Goal: Information Seeking & Learning: Learn about a topic

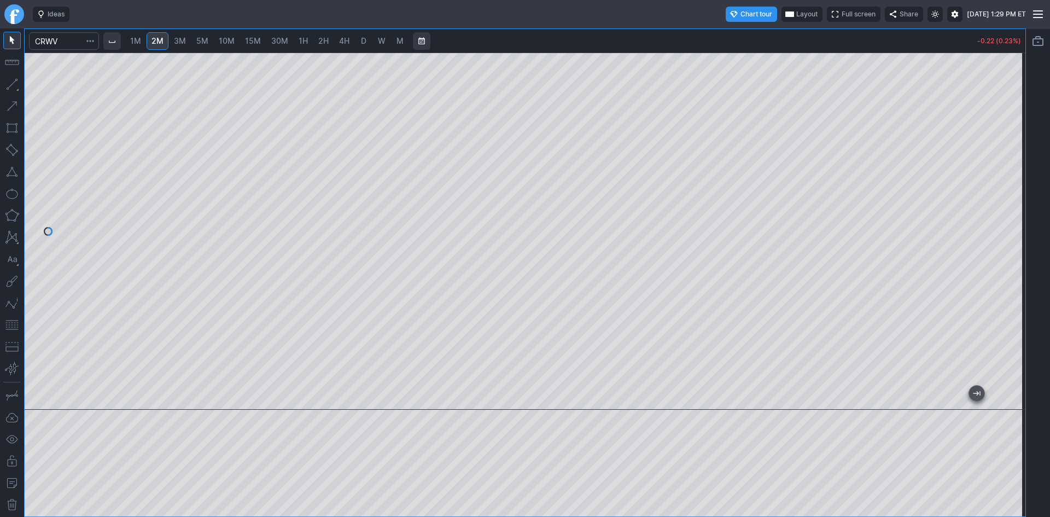
drag, startPoint x: 1012, startPoint y: 243, endPoint x: 1005, endPoint y: 273, distance: 30.8
click at [1005, 273] on div at bounding box center [1013, 228] width 23 height 330
click at [186, 39] on span "3M" at bounding box center [180, 40] width 12 height 9
click at [222, 38] on span "10M" at bounding box center [227, 40] width 16 height 9
drag, startPoint x: 715, startPoint y: 399, endPoint x: 1049, endPoint y: 367, distance: 336.2
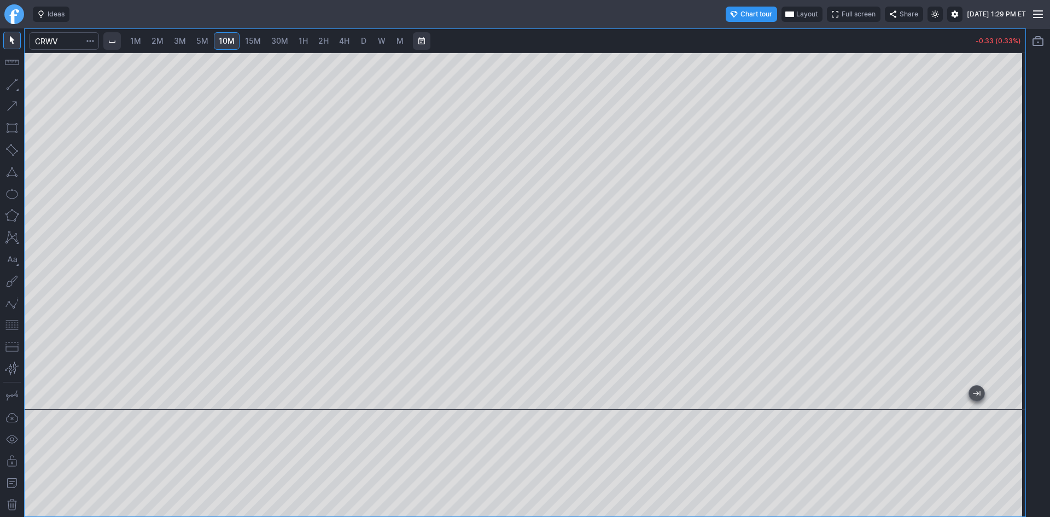
click at [1049, 367] on div "1M 2M 3M 5M 10M 15M 30M 1H 2H 4H D W M -0.33 (0.33%)" at bounding box center [525, 272] width 1050 height 488
drag, startPoint x: 1016, startPoint y: 320, endPoint x: 1011, endPoint y: 247, distance: 74.0
click at [1011, 247] on div at bounding box center [1013, 228] width 23 height 330
drag, startPoint x: 1016, startPoint y: 236, endPoint x: 1014, endPoint y: 285, distance: 48.7
click at [1014, 285] on div at bounding box center [1013, 228] width 23 height 330
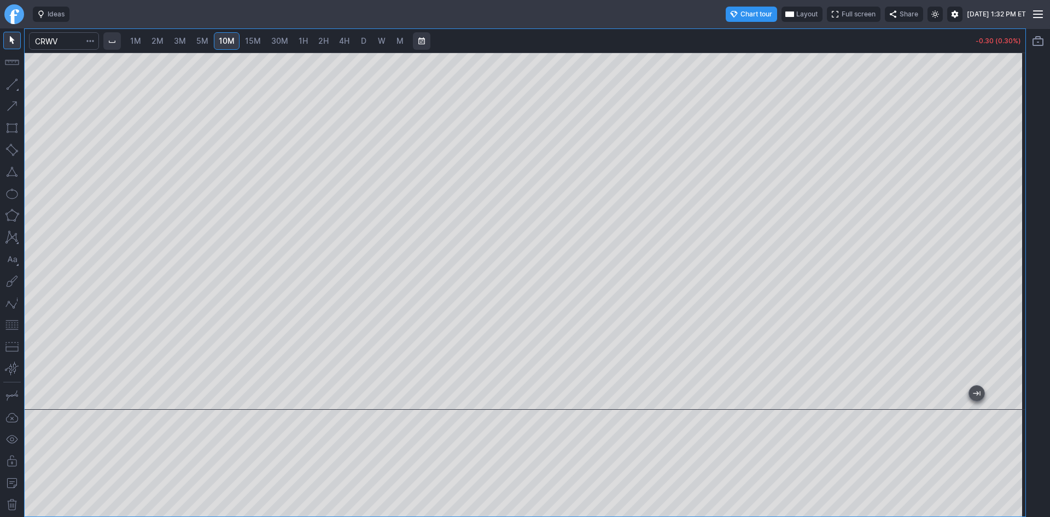
drag, startPoint x: 1014, startPoint y: 102, endPoint x: 1009, endPoint y: 136, distance: 33.8
click at [1009, 136] on div at bounding box center [1013, 228] width 23 height 330
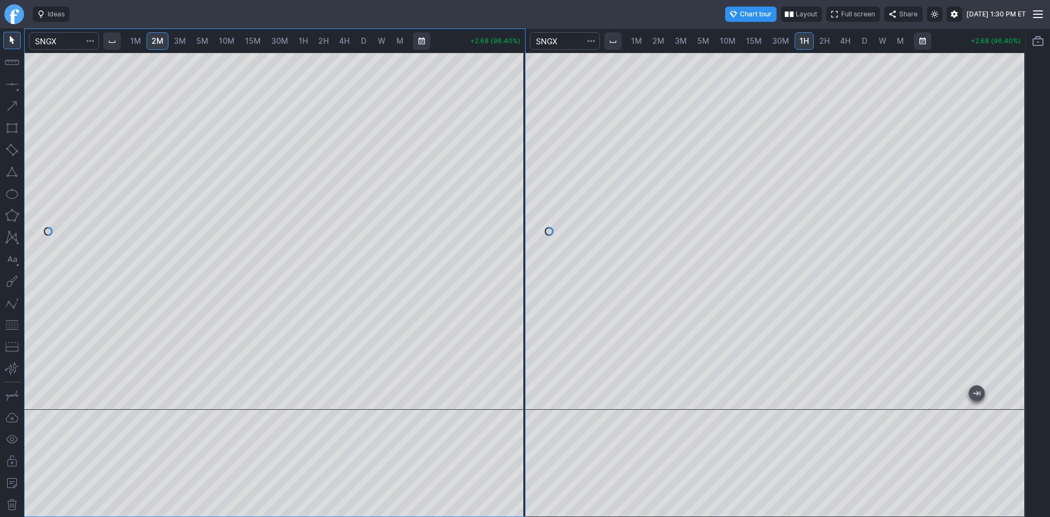
click at [511, 127] on div at bounding box center [275, 230] width 500 height 357
click at [511, 205] on div at bounding box center [513, 228] width 23 height 330
drag, startPoint x: 521, startPoint y: 156, endPoint x: 520, endPoint y: 147, distance: 8.8
click at [520, 147] on div at bounding box center [513, 228] width 23 height 330
click at [504, 293] on div at bounding box center [275, 230] width 500 height 357
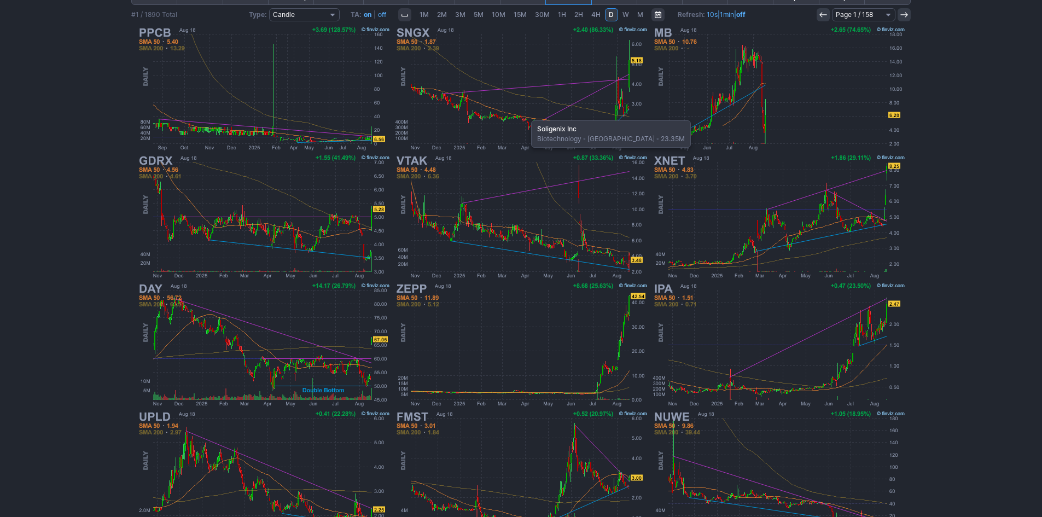
scroll to position [225, 0]
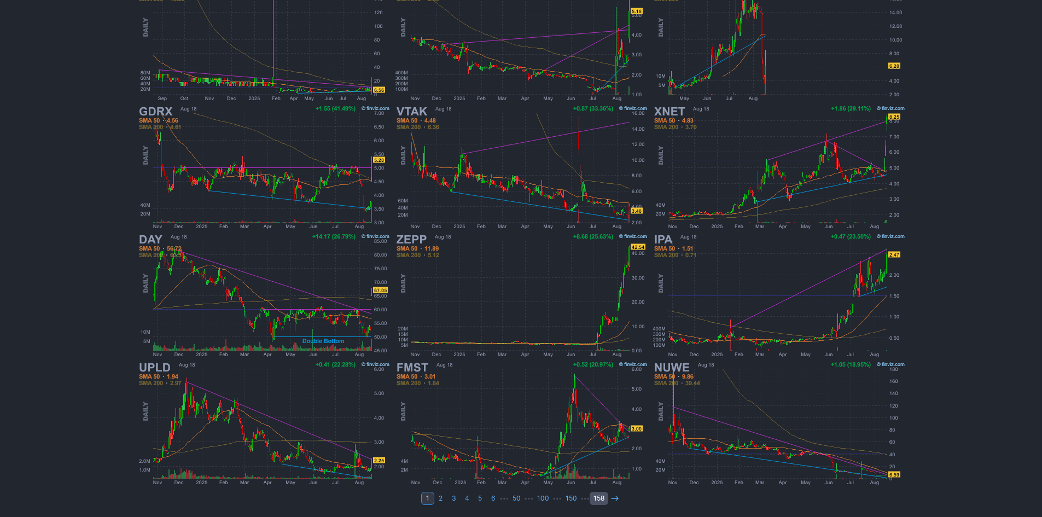
click at [606, 501] on link "158" at bounding box center [599, 498] width 19 height 13
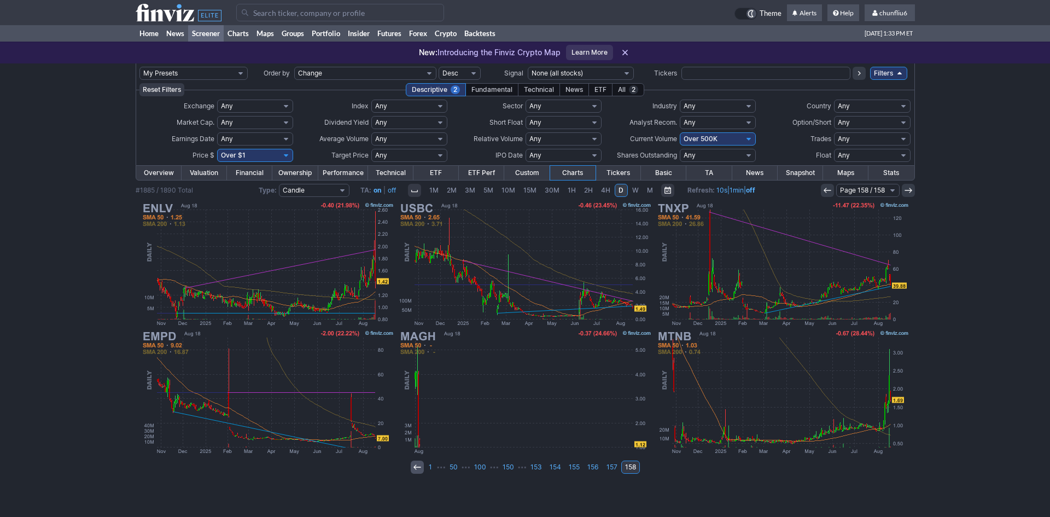
click at [417, 465] on use at bounding box center [416, 466] width 7 height 5
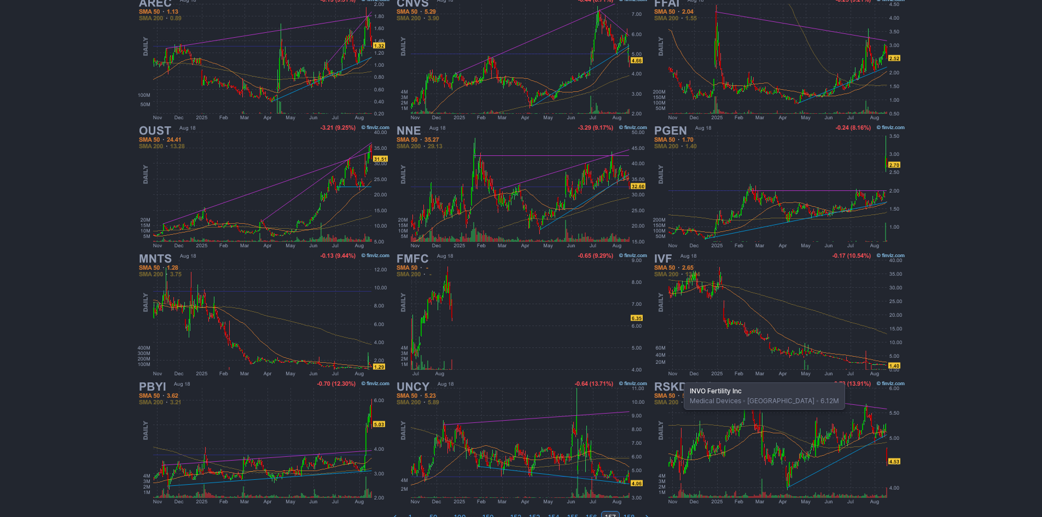
scroll to position [225, 0]
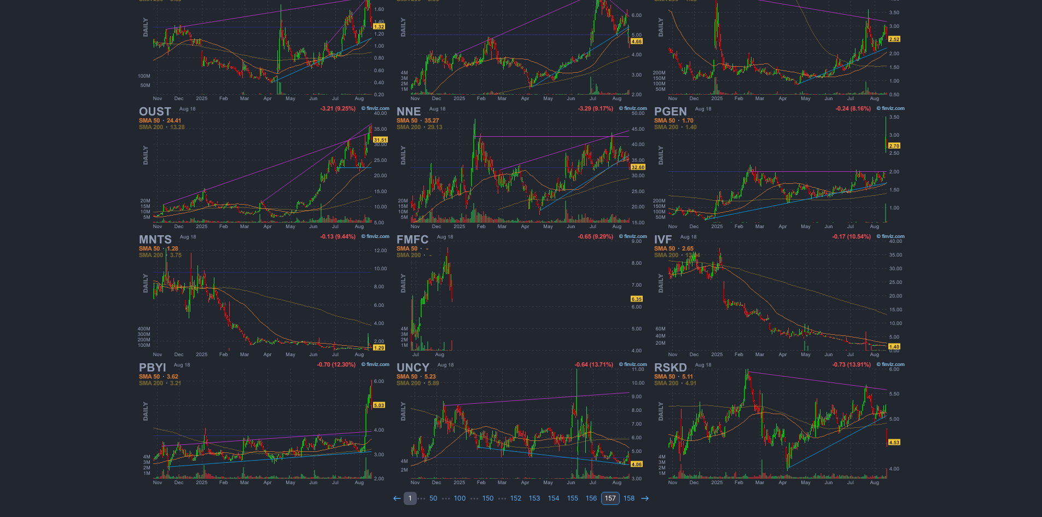
click at [412, 496] on link "1" at bounding box center [410, 498] width 13 height 13
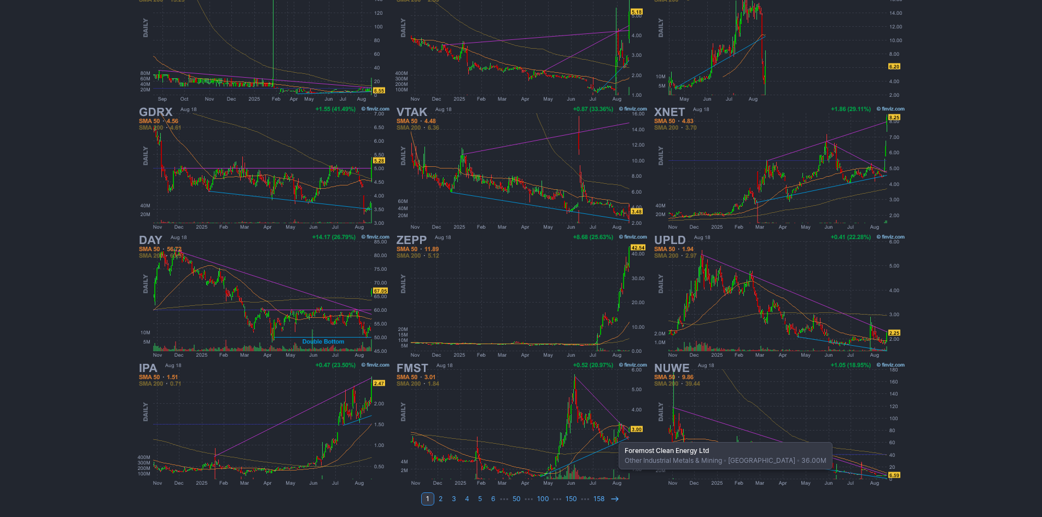
scroll to position [225, 0]
click at [611, 498] on use at bounding box center [614, 497] width 7 height 5
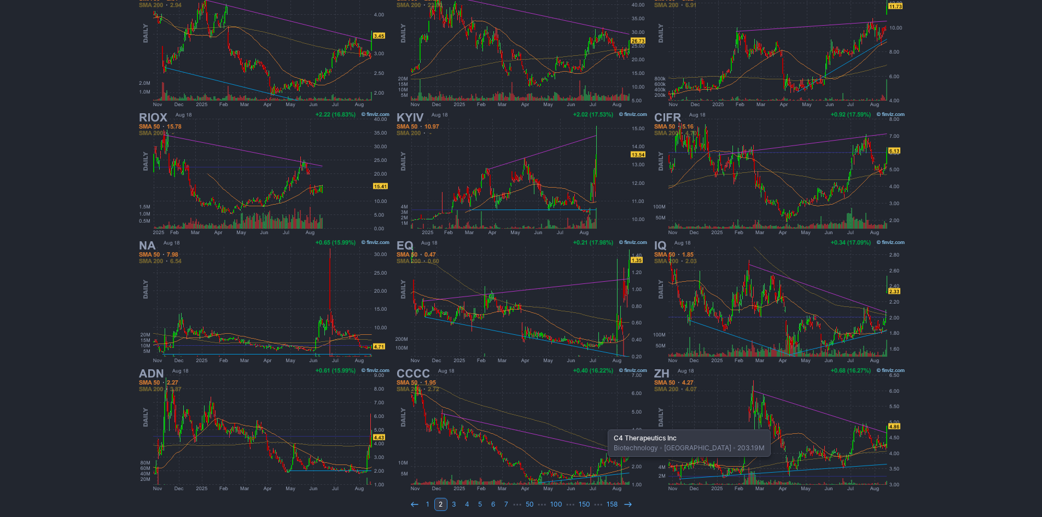
scroll to position [225, 0]
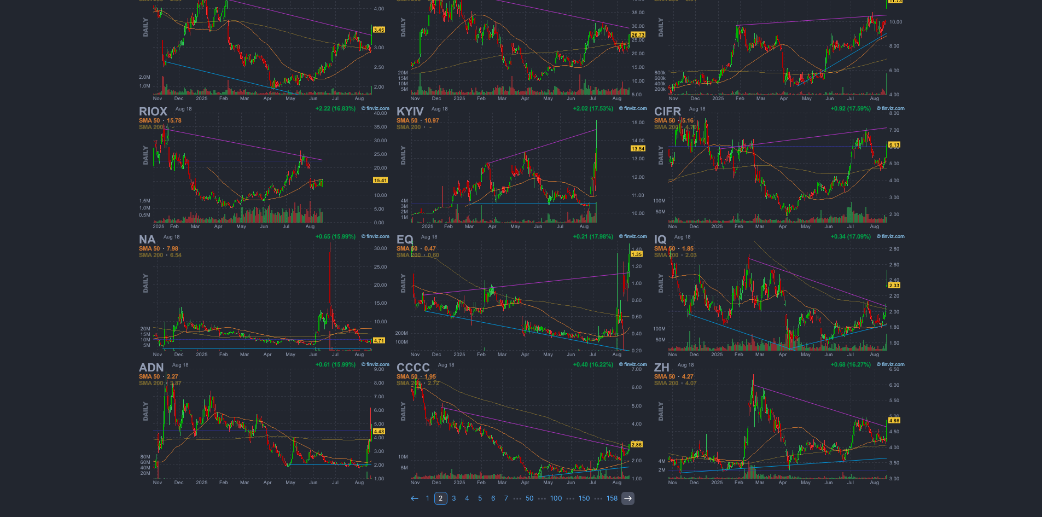
click at [627, 497] on icon at bounding box center [627, 498] width 9 height 9
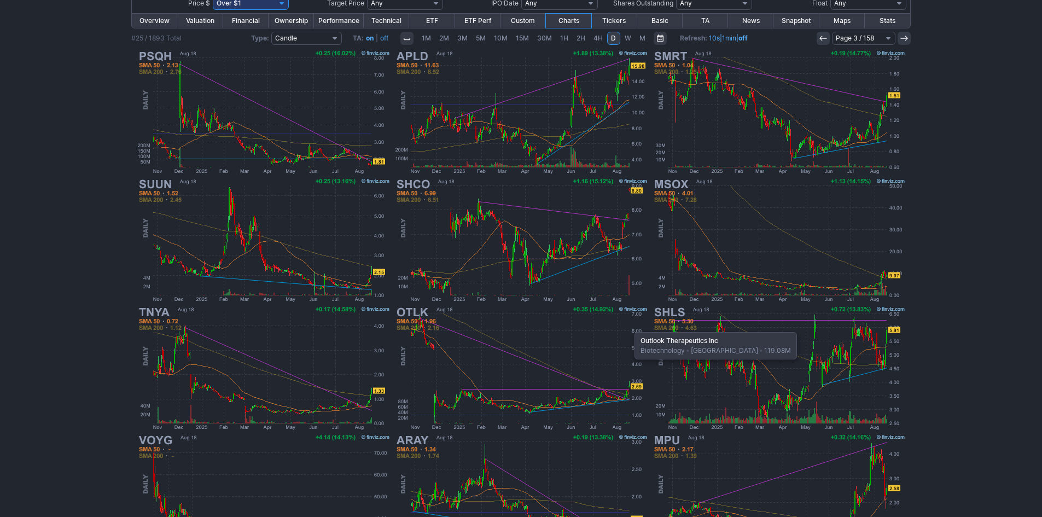
scroll to position [219, 0]
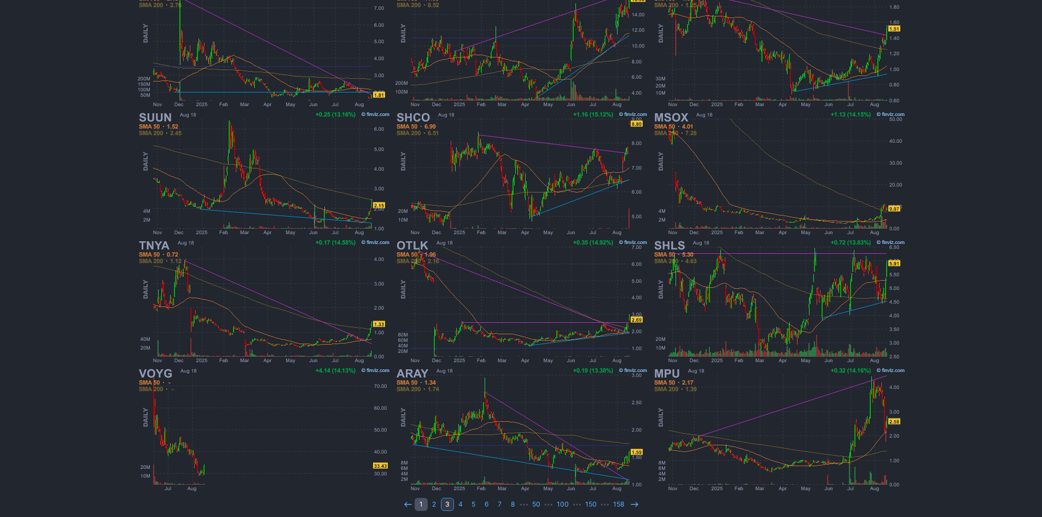
click at [419, 504] on link "1" at bounding box center [421, 504] width 13 height 13
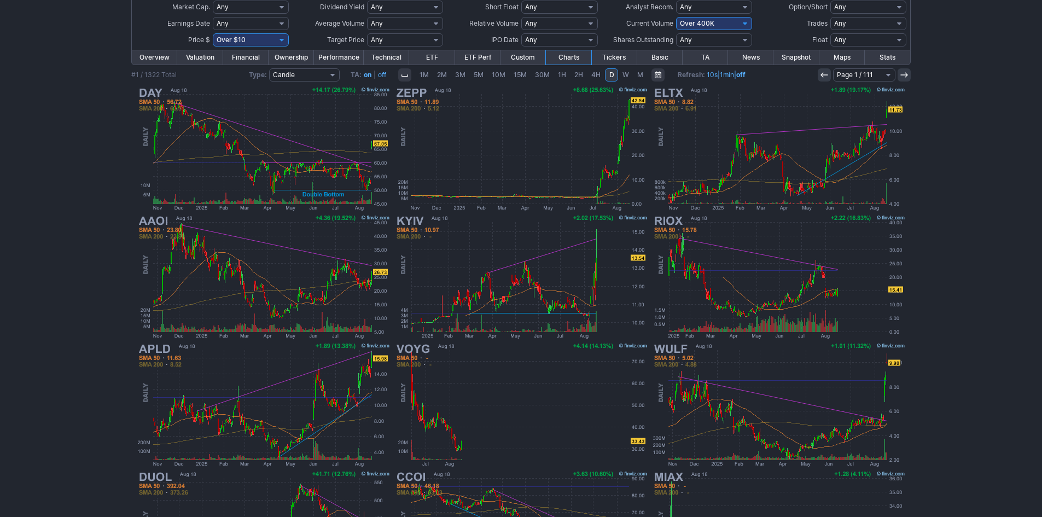
scroll to position [115, 0]
click at [711, 24] on select "Any Under 50K Under 100K Under 500K Under 750K Under 1M Over 0 Over 50K Over 10…" at bounding box center [714, 23] width 76 height 13
select select "o500"
click at [676, 17] on select "Any Under 50K Under 100K Under 500K Under 750K Under 1M Over 0 Over 50K Over 10…" at bounding box center [714, 23] width 76 height 13
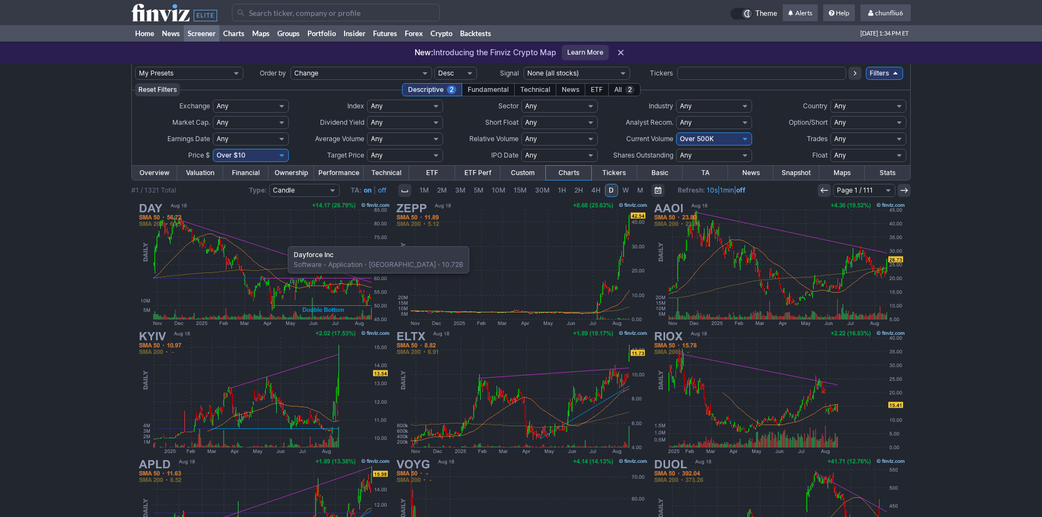
click at [283, 242] on img at bounding box center [264, 264] width 256 height 128
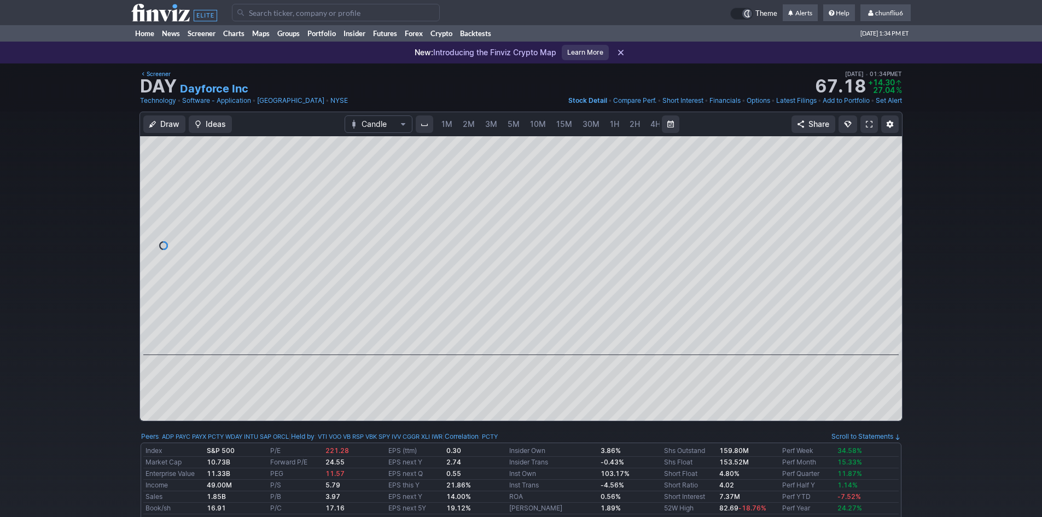
scroll to position [0, 59]
click at [450, 125] on span "5M" at bounding box center [454, 123] width 12 height 9
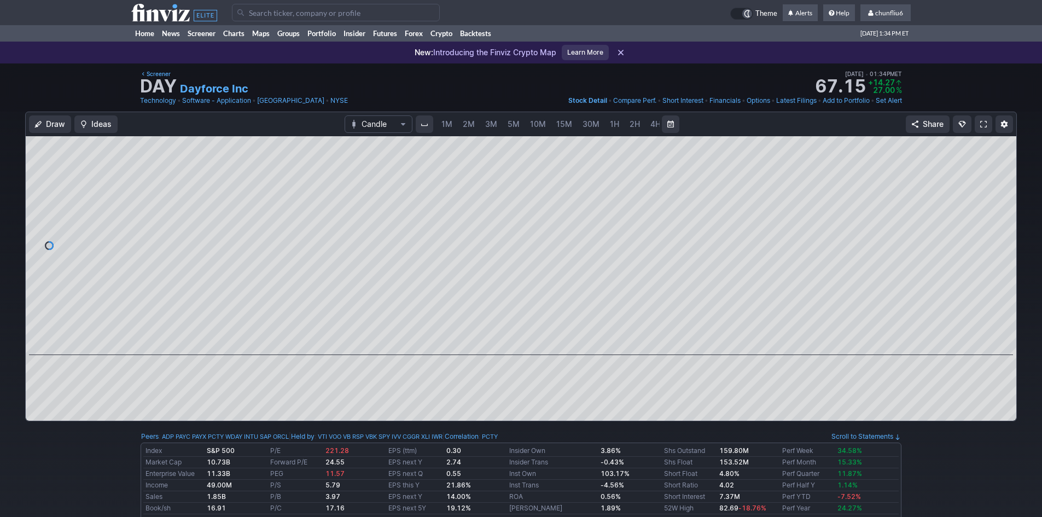
scroll to position [0, 59]
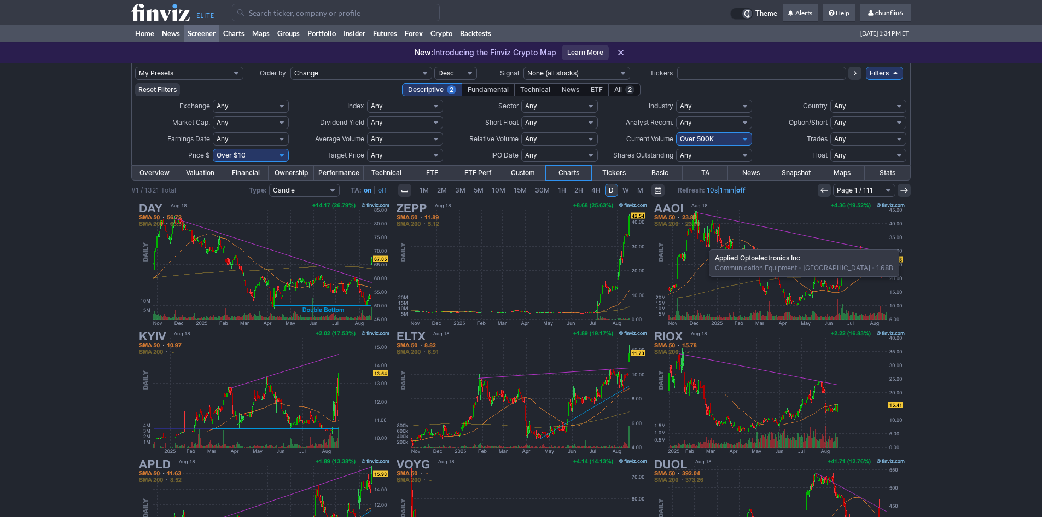
click at [703, 244] on img at bounding box center [779, 264] width 256 height 128
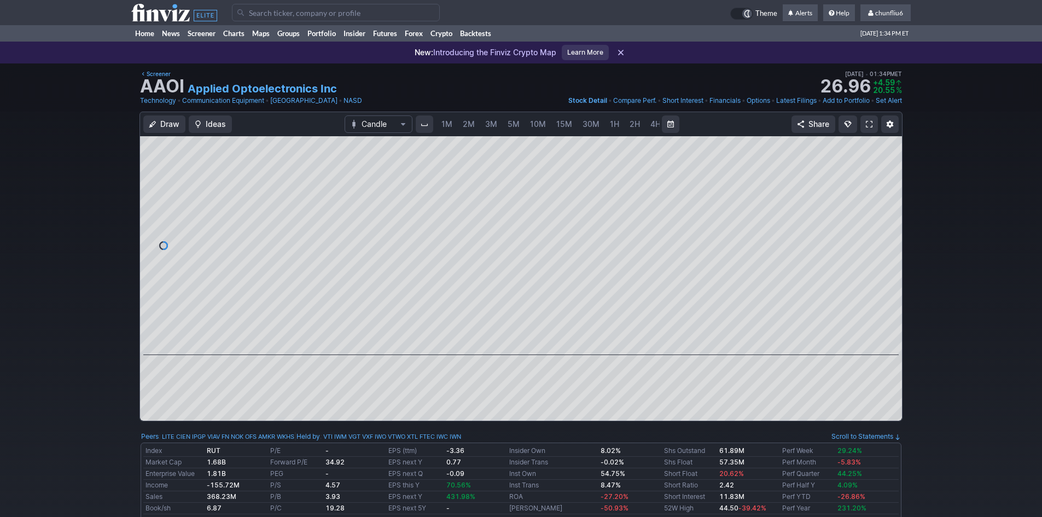
scroll to position [0, 59]
click at [450, 120] on span "5M" at bounding box center [454, 123] width 12 height 9
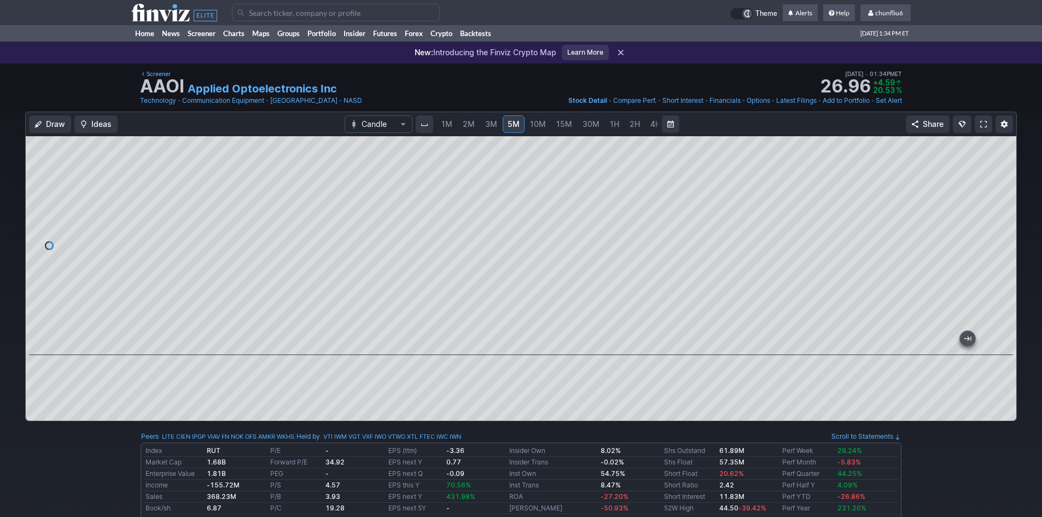
drag, startPoint x: 1003, startPoint y: 188, endPoint x: 997, endPoint y: 231, distance: 43.5
click at [1001, 230] on div at bounding box center [1004, 242] width 23 height 191
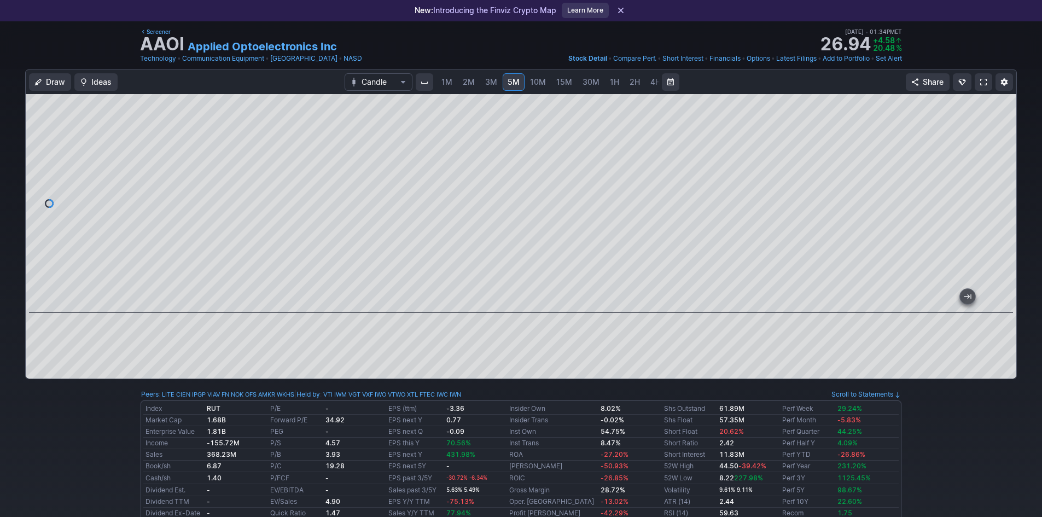
scroll to position [55, 0]
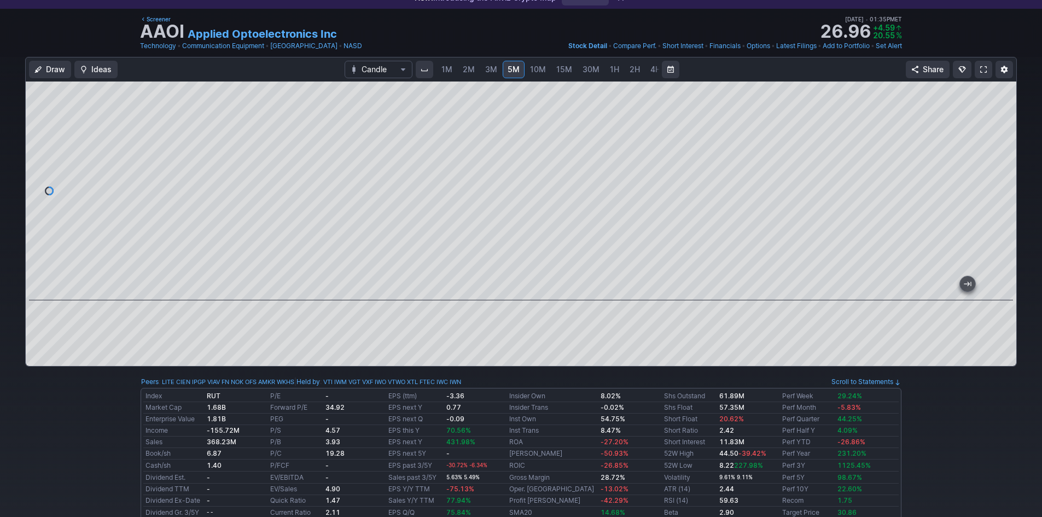
click at [448, 69] on span "1M" at bounding box center [446, 69] width 11 height 9
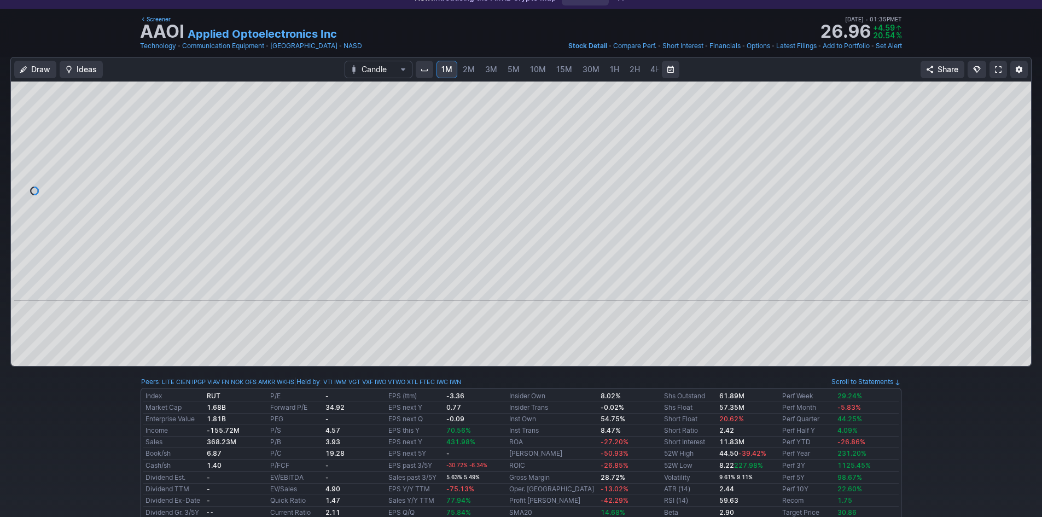
click at [470, 71] on span "2M" at bounding box center [469, 69] width 12 height 9
click at [444, 67] on span "1M" at bounding box center [446, 69] width 11 height 9
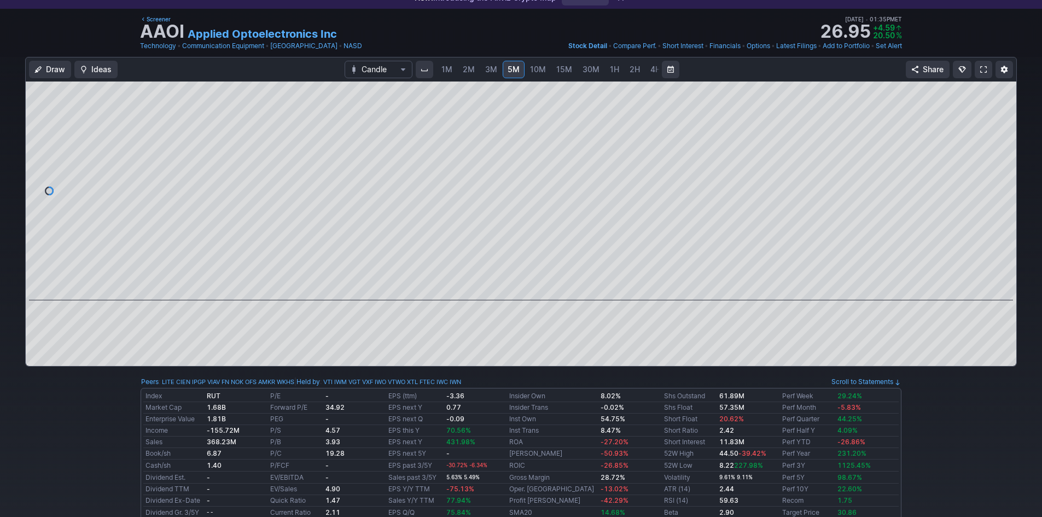
scroll to position [0, 59]
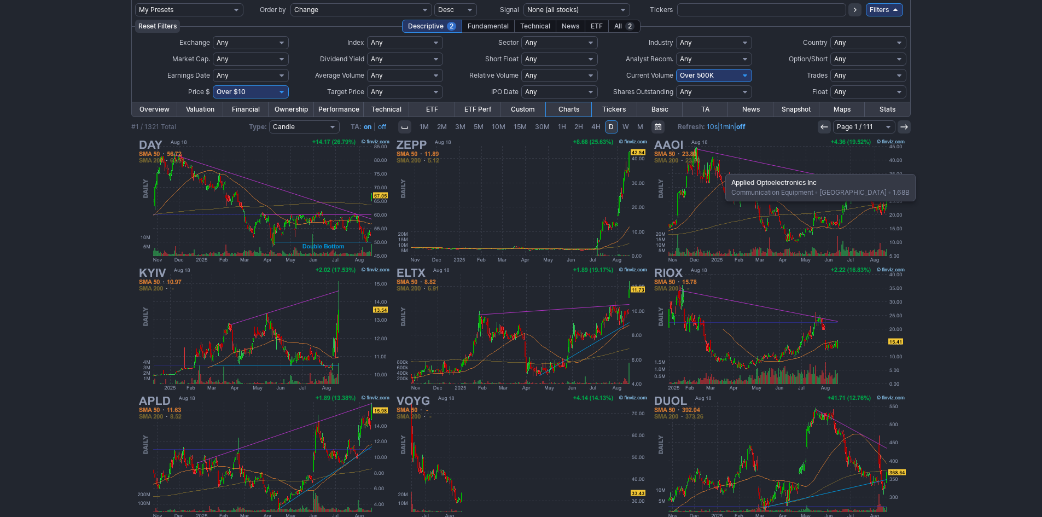
scroll to position [109, 0]
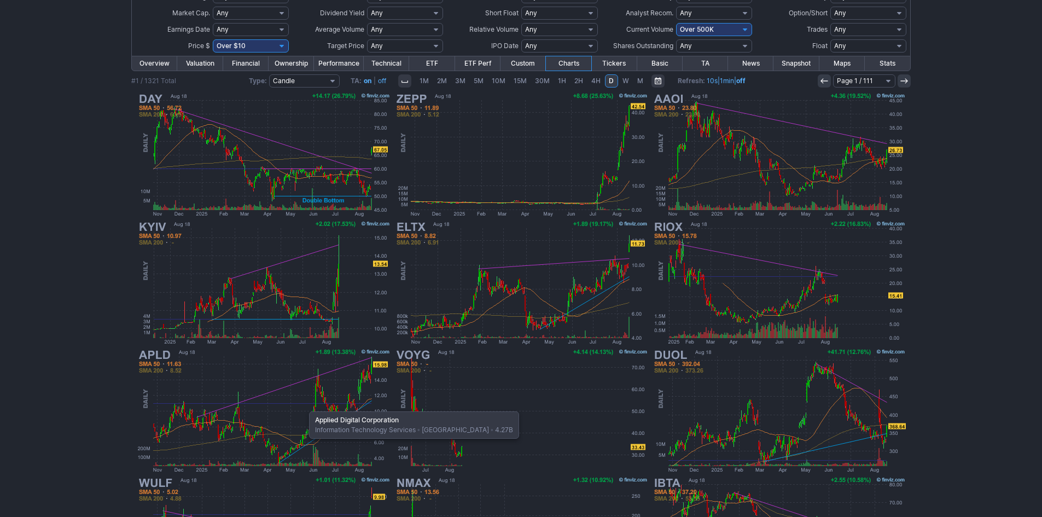
click at [304, 406] on img at bounding box center [264, 411] width 256 height 128
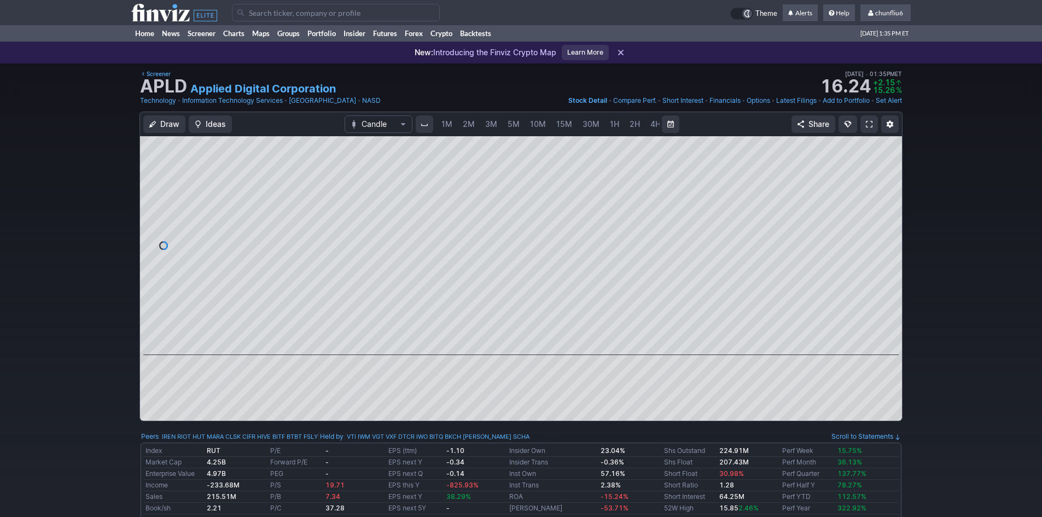
scroll to position [0, 59]
click at [451, 122] on span "5M" at bounding box center [454, 123] width 12 height 9
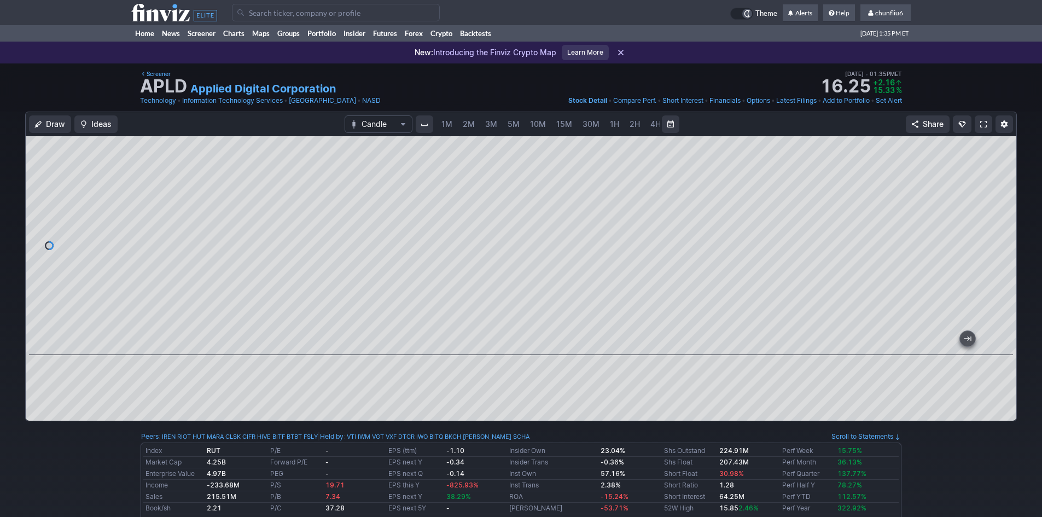
scroll to position [0, 59]
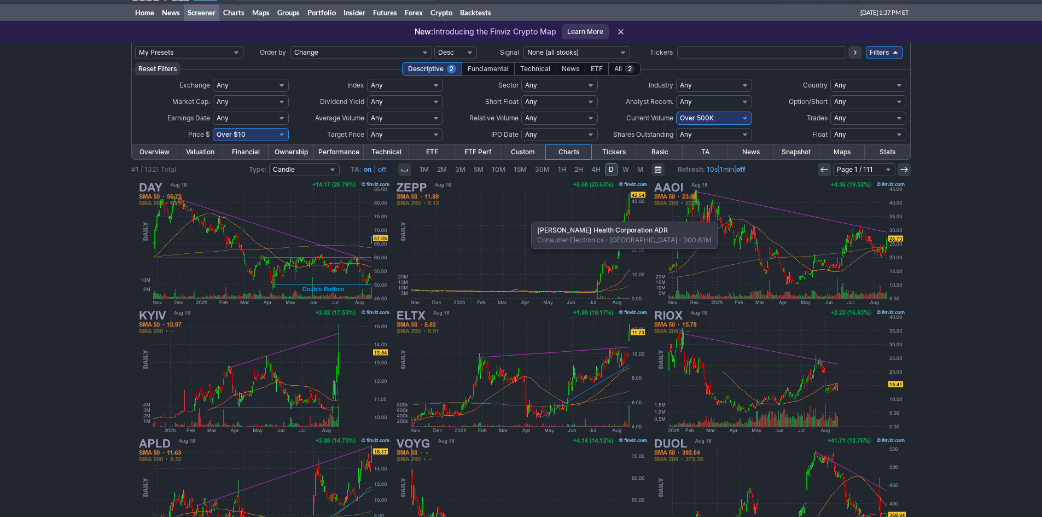
scroll to position [6, 0]
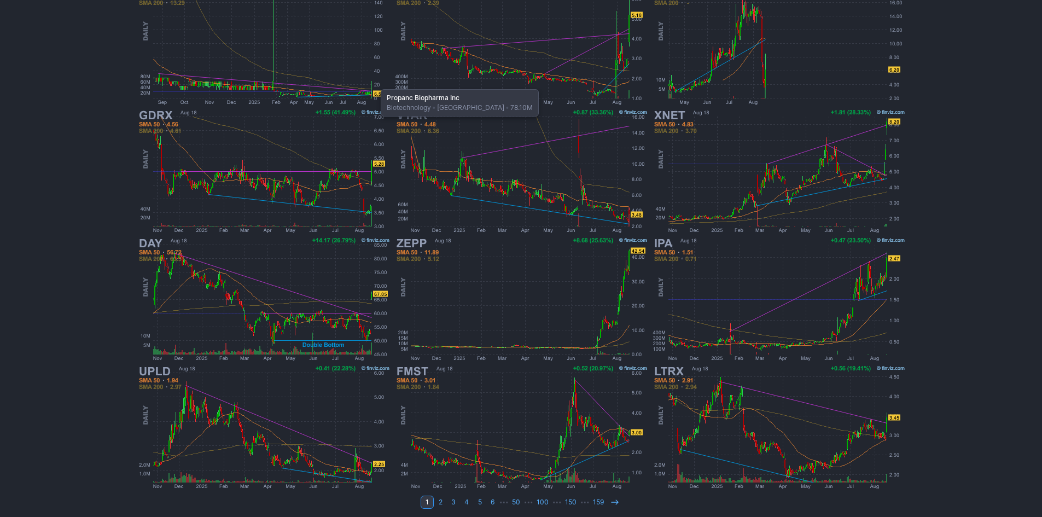
scroll to position [225, 0]
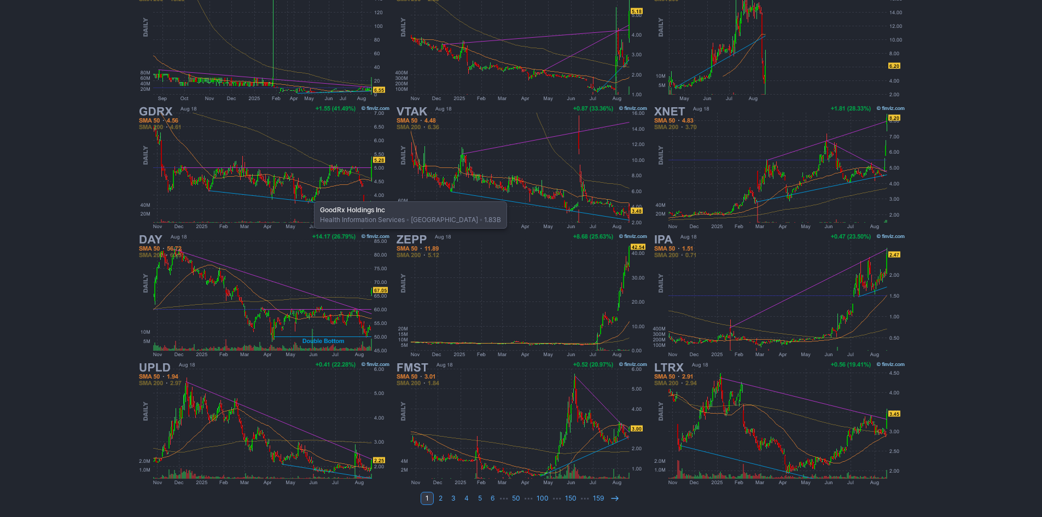
click at [308, 196] on img at bounding box center [264, 167] width 256 height 128
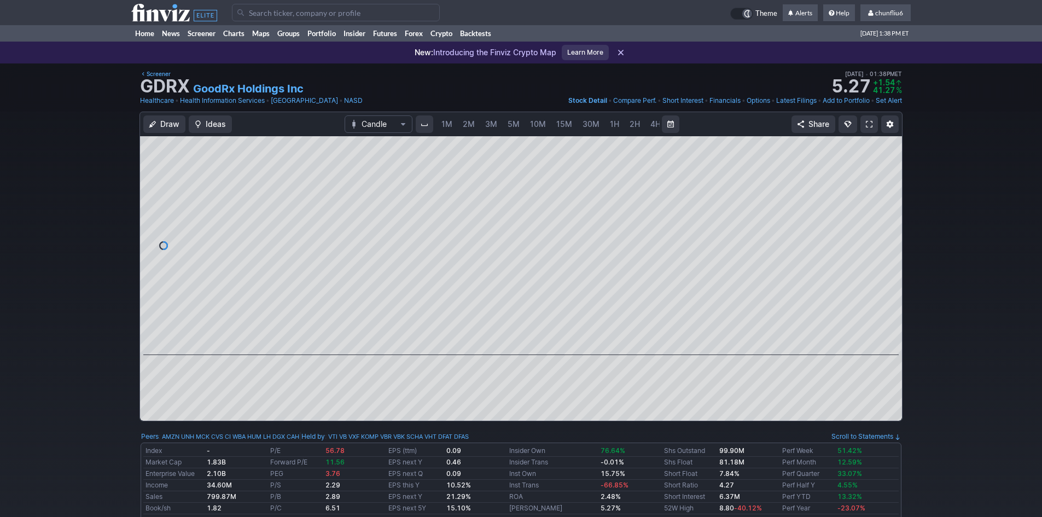
scroll to position [0, 59]
click at [457, 126] on span "5M" at bounding box center [454, 123] width 12 height 9
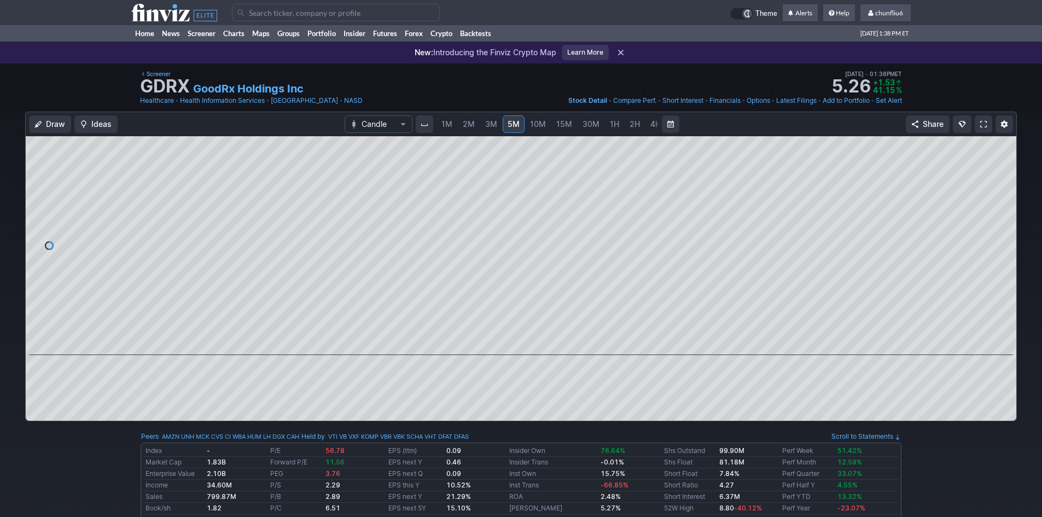
scroll to position [0, 59]
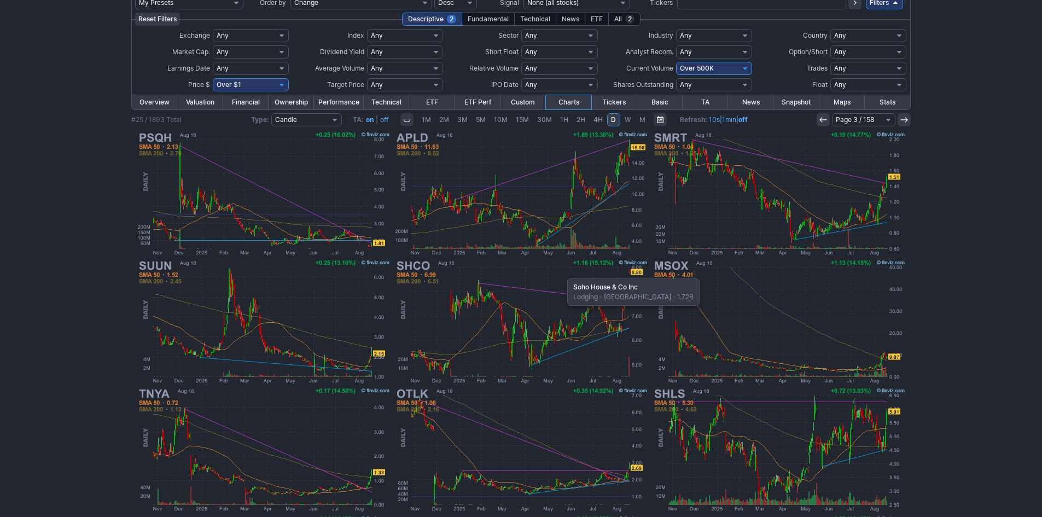
scroll to position [55, 0]
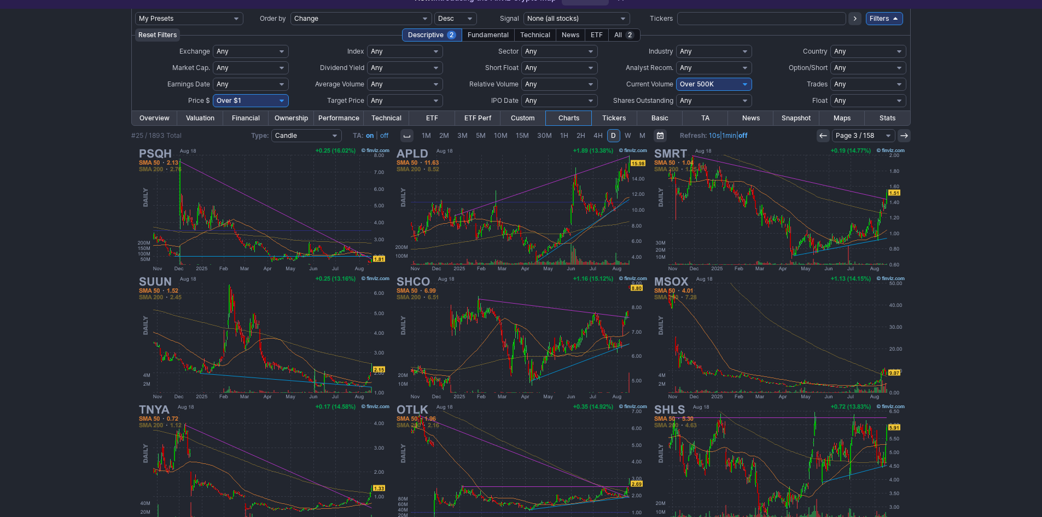
click at [816, 136] on link at bounding box center [822, 135] width 13 height 13
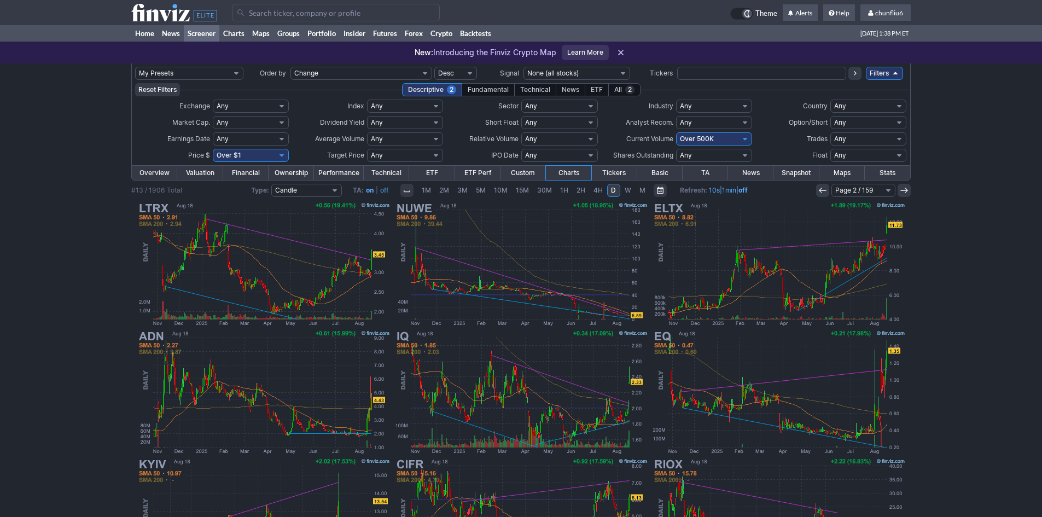
click at [824, 192] on icon at bounding box center [822, 190] width 9 height 9
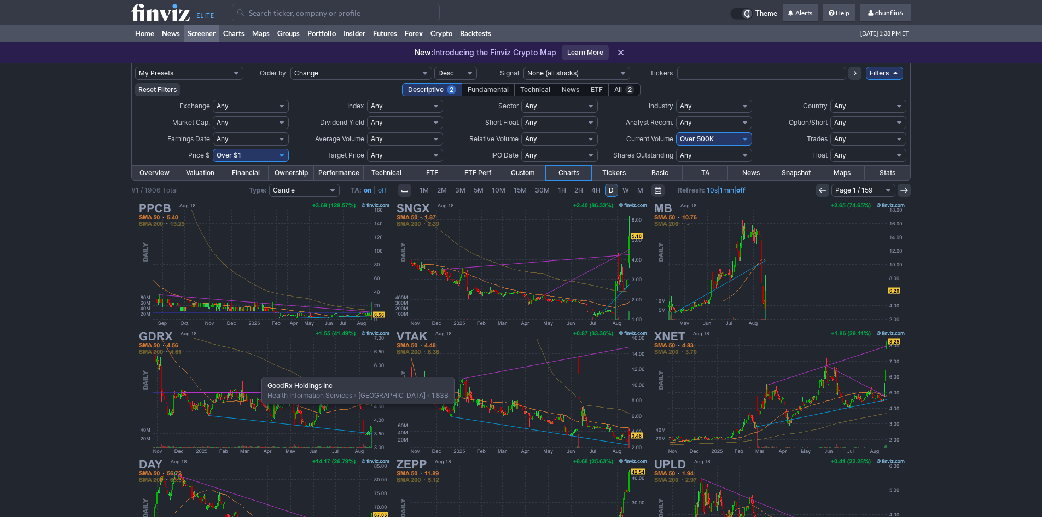
click at [256, 371] on img at bounding box center [264, 392] width 256 height 128
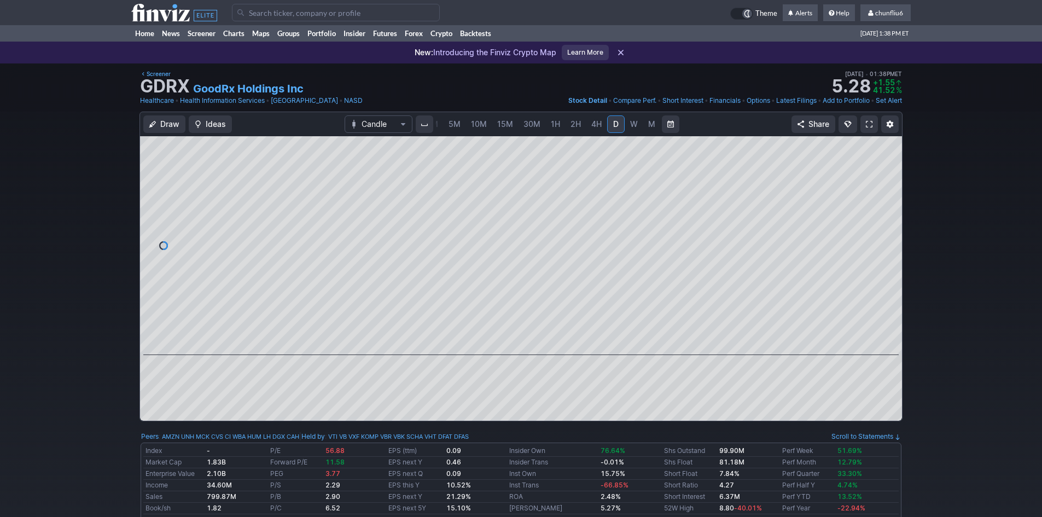
click at [867, 128] on span at bounding box center [869, 124] width 7 height 9
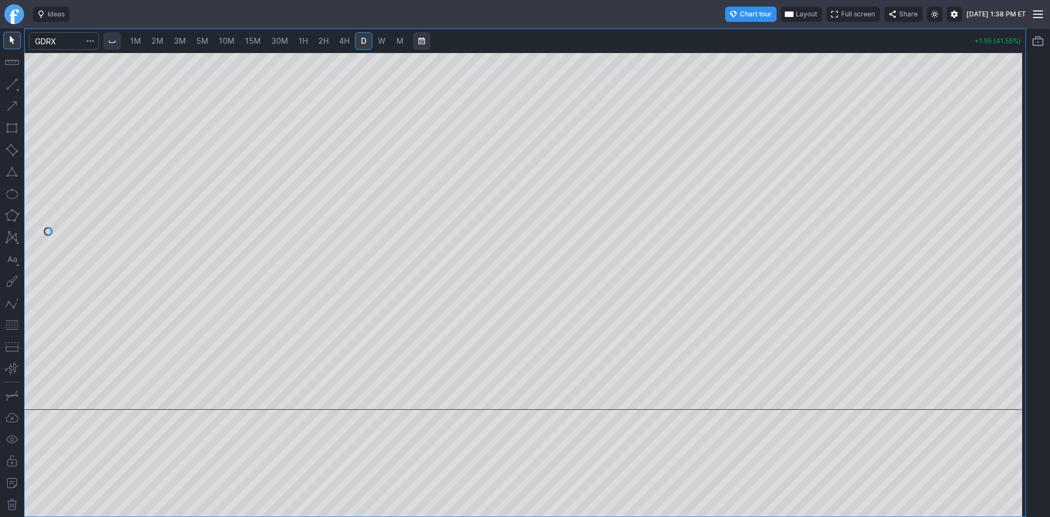
click at [781, 10] on button "Layout" at bounding box center [801, 14] width 41 height 15
click at [756, 35] on button "Layout" at bounding box center [751, 35] width 15 height 15
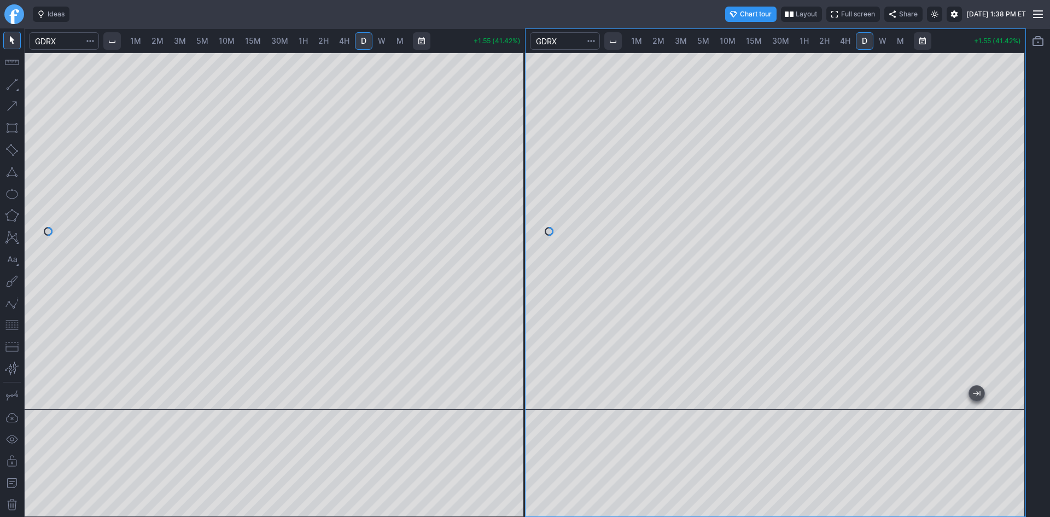
drag, startPoint x: 1037, startPoint y: 97, endPoint x: 1012, endPoint y: 164, distance: 71.3
click at [1017, 194] on div "1M 2M 3M 5M 10M 15M 30M 1H 2H 4H D W M +1.55 (41.42%) 1M 2M 3M 5M 10M 15M 30M 1…" at bounding box center [525, 272] width 1050 height 488
click at [1001, 270] on div at bounding box center [776, 230] width 500 height 357
click at [160, 43] on span "2M" at bounding box center [157, 40] width 12 height 9
drag, startPoint x: 509, startPoint y: 143, endPoint x: 513, endPoint y: 200, distance: 56.5
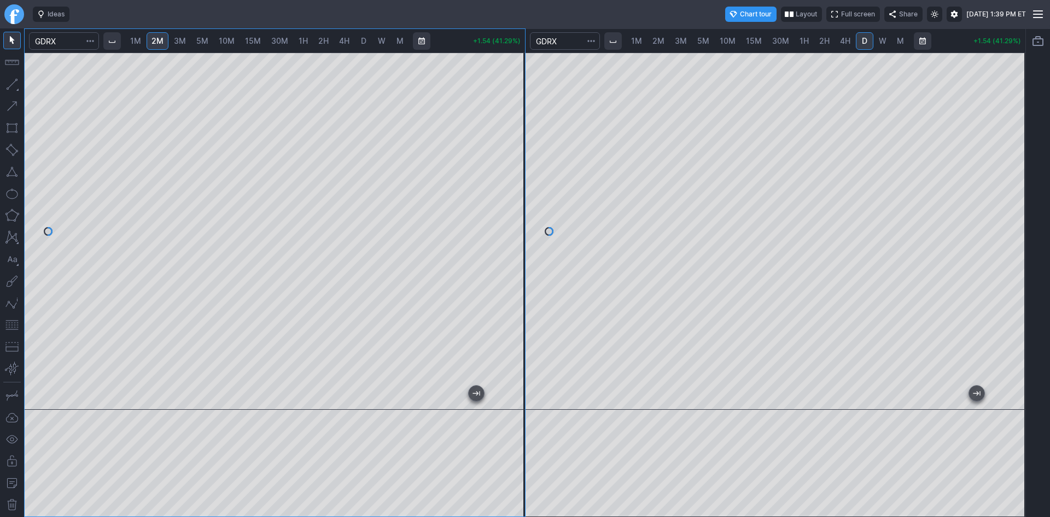
click at [513, 200] on div at bounding box center [513, 228] width 23 height 330
click at [16, 323] on button "button" at bounding box center [11, 324] width 17 height 17
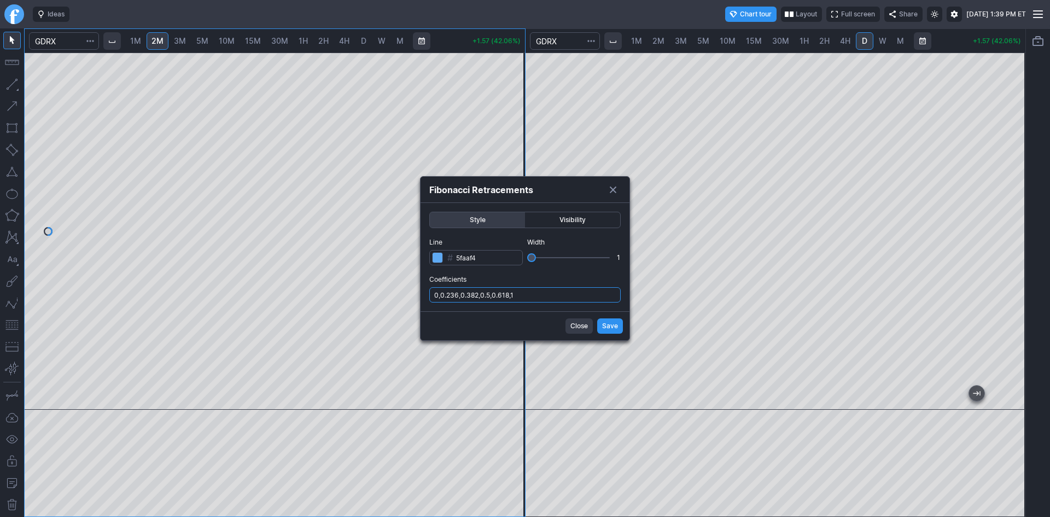
click at [541, 292] on input "0,0.236,0.382,0.5,0.618,1" at bounding box center [524, 294] width 191 height 15
type input "0,0.236,0.382,0.5,0.618,1,.786"
click at [611, 324] on span "Save" at bounding box center [610, 325] width 16 height 11
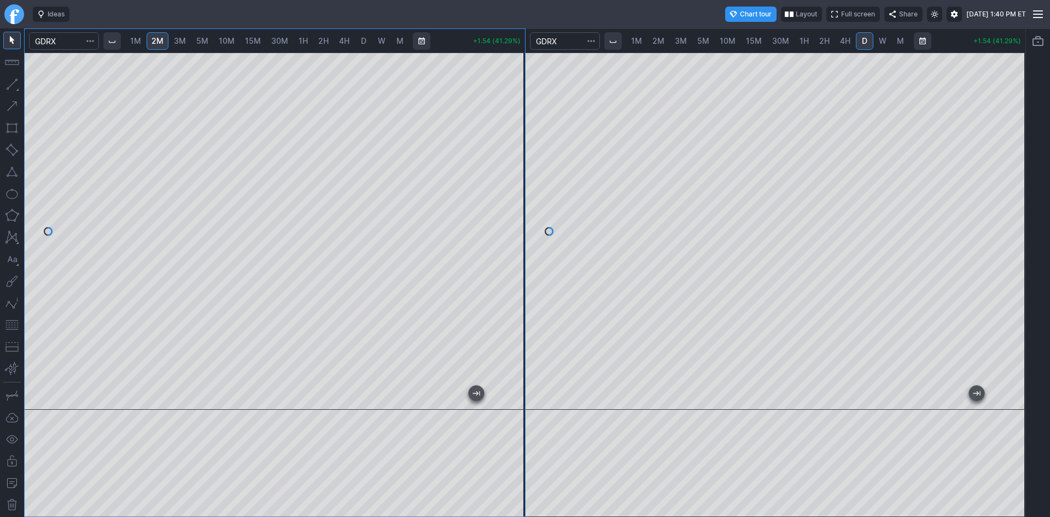
drag, startPoint x: 1016, startPoint y: 199, endPoint x: 1003, endPoint y: 263, distance: 65.9
click at [1008, 264] on div at bounding box center [1013, 228] width 23 height 330
drag, startPoint x: 1017, startPoint y: 227, endPoint x: 1019, endPoint y: 206, distance: 21.4
click at [1019, 206] on div at bounding box center [1013, 228] width 23 height 330
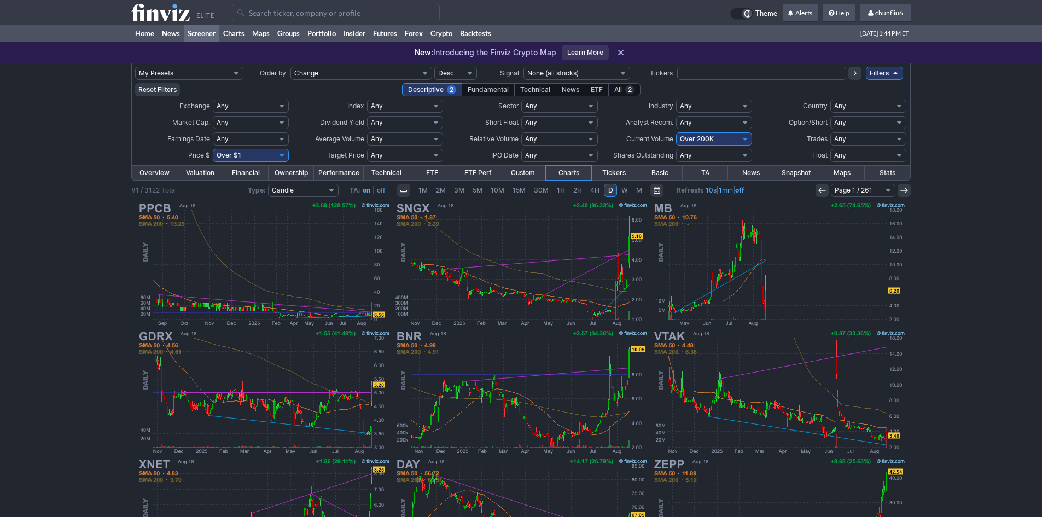
click at [282, 17] on input "Search" at bounding box center [336, 12] width 208 height 17
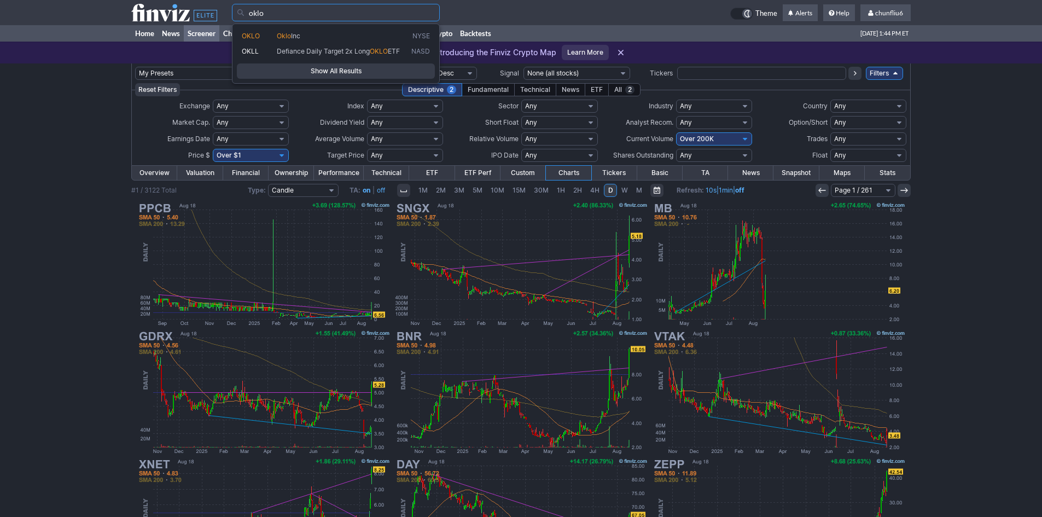
type input "oklo"
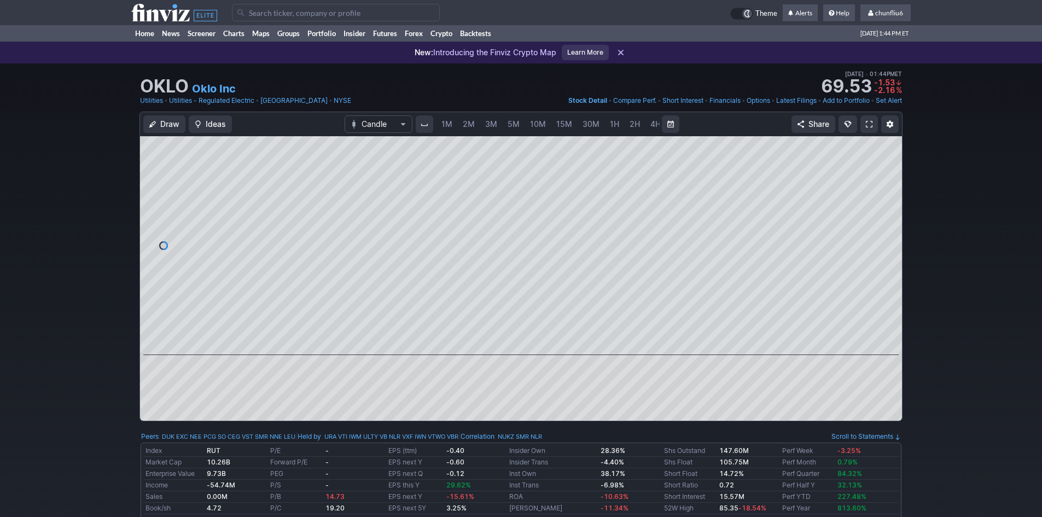
scroll to position [0, 59]
click at [451, 124] on span "5M" at bounding box center [454, 123] width 12 height 9
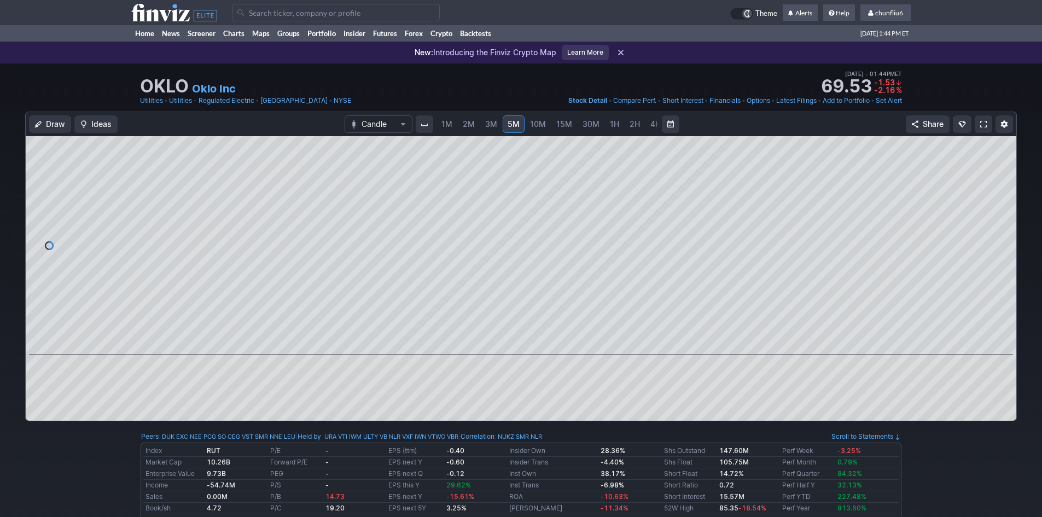
click at [447, 124] on span "1M" at bounding box center [446, 123] width 11 height 9
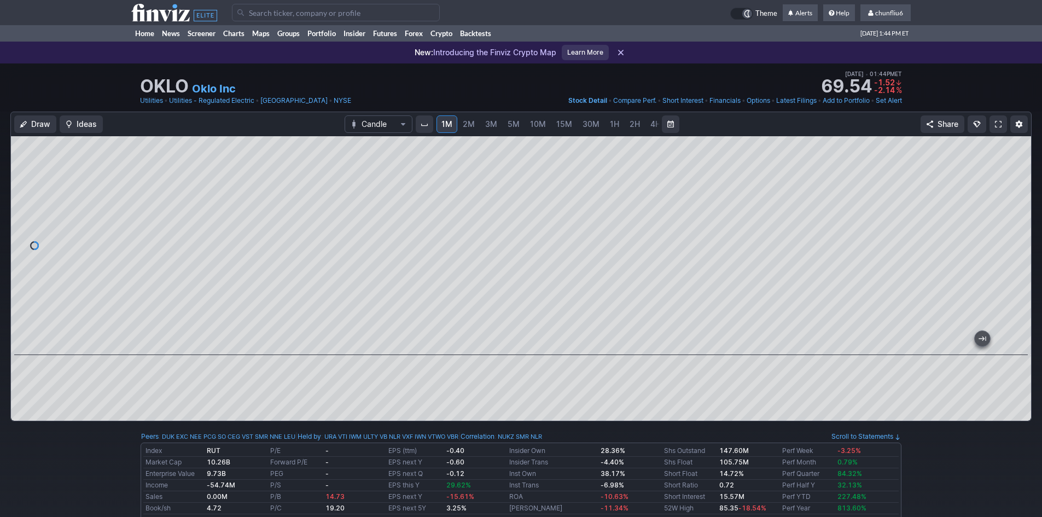
drag, startPoint x: 1022, startPoint y: 226, endPoint x: 1018, endPoint y: 253, distance: 27.0
click at [1018, 253] on div at bounding box center [1019, 242] width 23 height 191
click at [995, 122] on span at bounding box center [998, 124] width 7 height 9
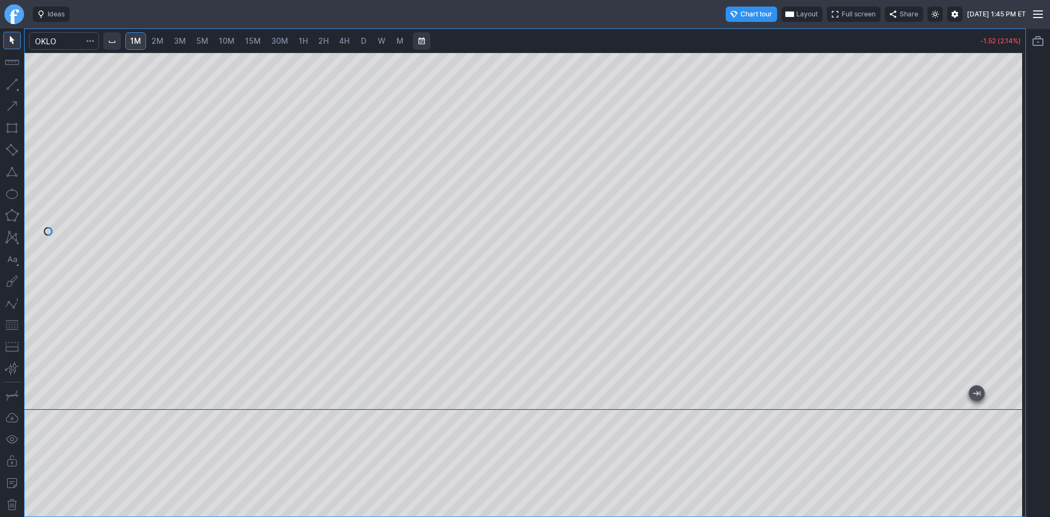
click at [203, 39] on span "5M" at bounding box center [202, 40] width 12 height 9
drag, startPoint x: 1010, startPoint y: 218, endPoint x: 1009, endPoint y: 246, distance: 27.9
click at [1009, 246] on div at bounding box center [1013, 228] width 23 height 330
click at [237, 42] on link "10M" at bounding box center [227, 40] width 26 height 17
drag, startPoint x: 1014, startPoint y: 163, endPoint x: 1015, endPoint y: 202, distance: 39.4
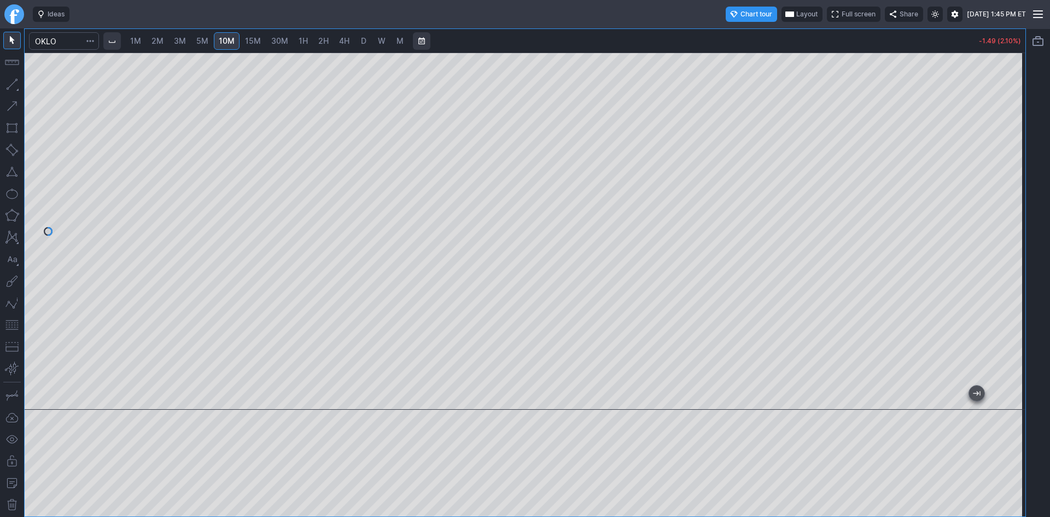
click at [1015, 202] on div at bounding box center [1013, 228] width 23 height 330
click at [259, 40] on span "15M" at bounding box center [253, 40] width 16 height 9
click at [277, 40] on span "30M" at bounding box center [279, 40] width 17 height 9
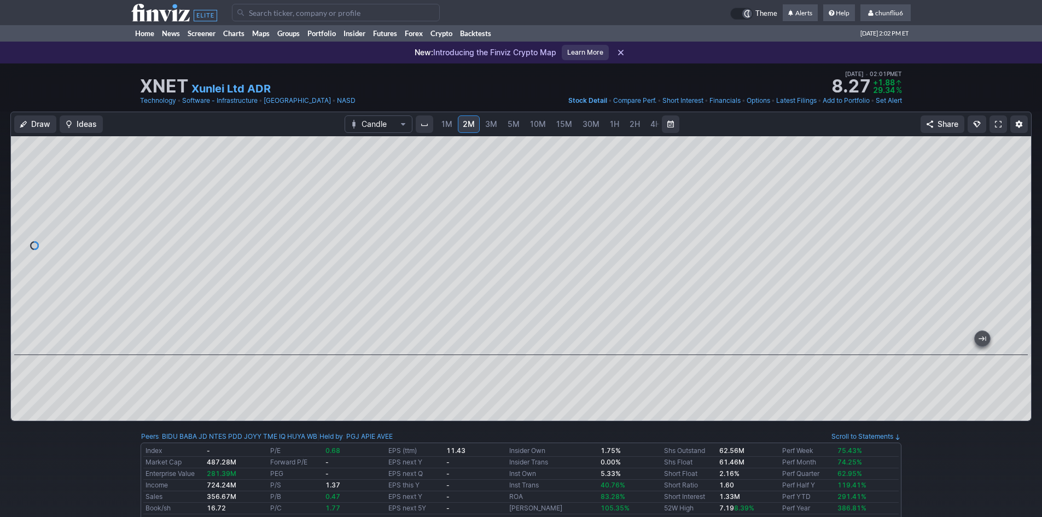
drag, startPoint x: 677, startPoint y: 340, endPoint x: -14, endPoint y: 318, distance: 691.0
